Goal: Navigation & Orientation: Find specific page/section

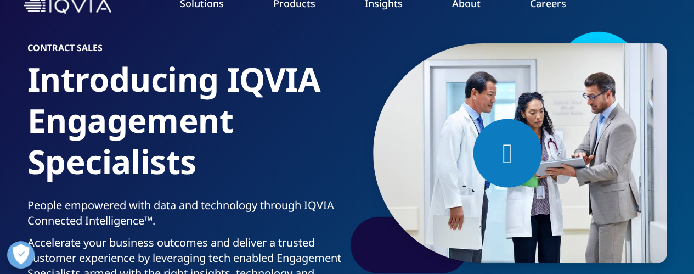
scroll to position [63, 0]
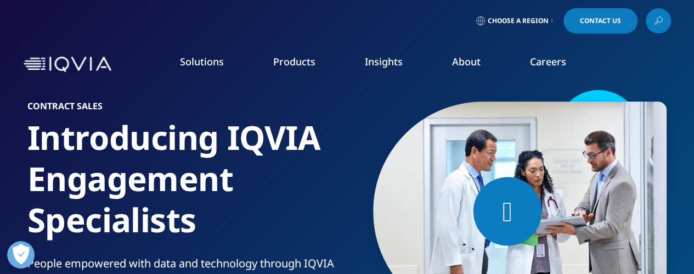
click at [546, 63] on link "Careers" at bounding box center [548, 61] width 36 height 13
click at [513, 20] on span "Choose a Region" at bounding box center [518, 20] width 61 height 9
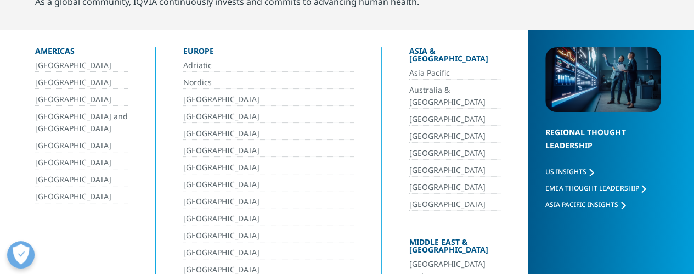
scroll to position [110, 0]
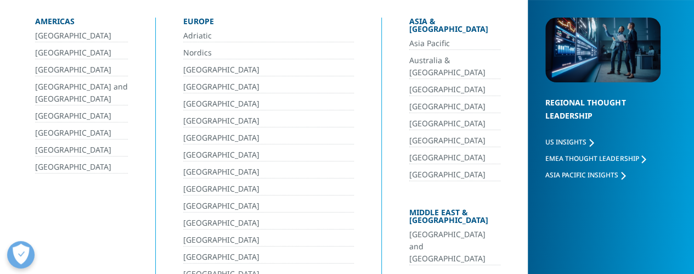
click at [65, 163] on link "[GEOGRAPHIC_DATA]" at bounding box center [81, 167] width 93 height 13
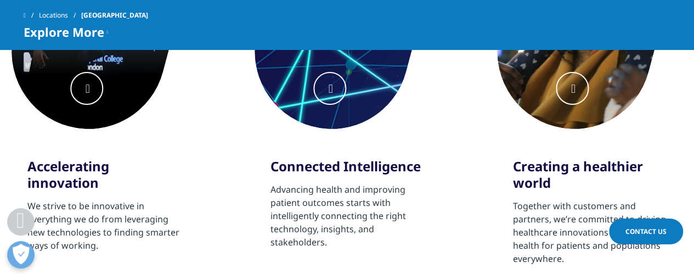
scroll to position [615, 0]
